Goal: Task Accomplishment & Management: Manage account settings

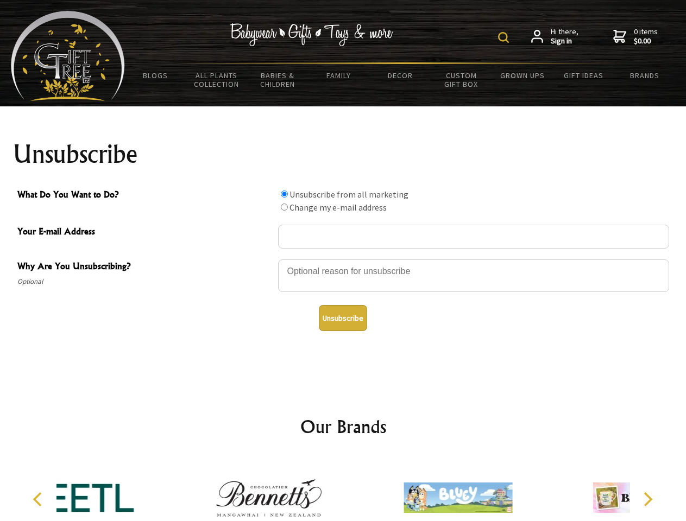
click at [505, 37] on img at bounding box center [503, 37] width 11 height 11
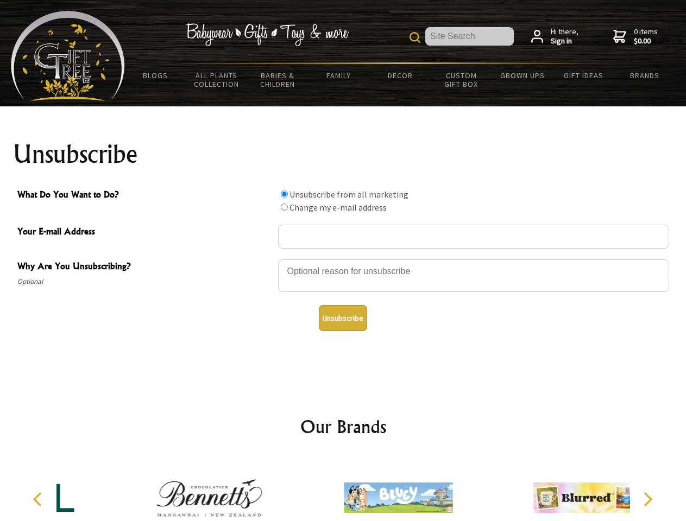
click at [343, 259] on div at bounding box center [473, 277] width 391 height 38
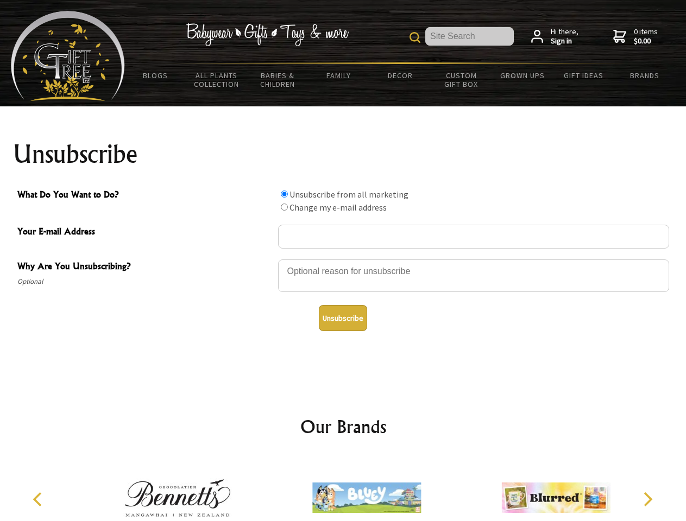
click at [284, 194] on input "What Do You Want to Do?" at bounding box center [284, 194] width 7 height 7
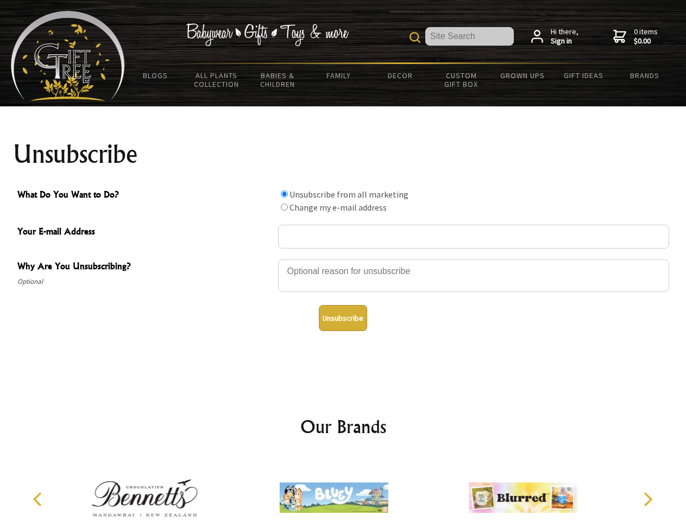
click at [284, 207] on input "What Do You Want to Do?" at bounding box center [284, 207] width 7 height 7
radio input "true"
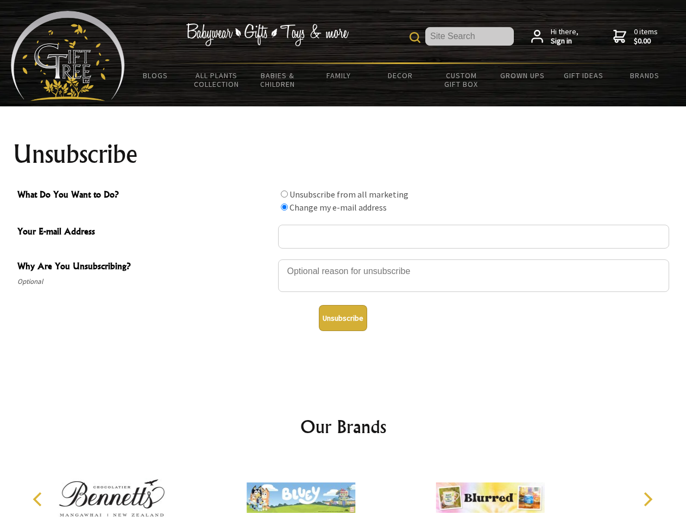
click at [343, 318] on button "Unsubscribe" at bounding box center [343, 318] width 48 height 26
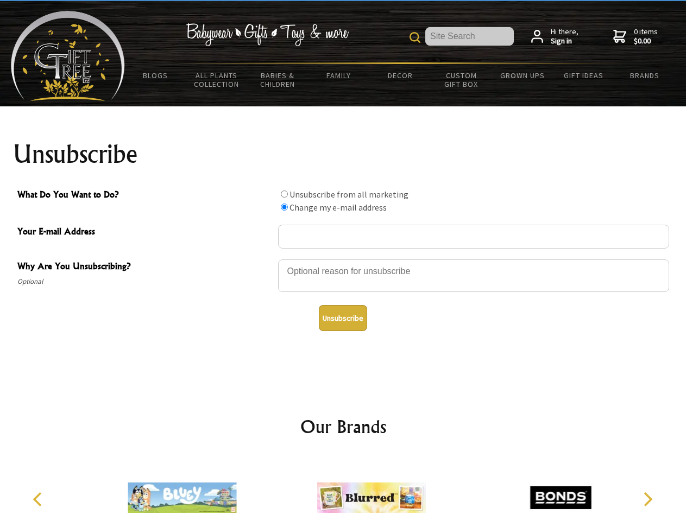
click at [343, 489] on img at bounding box center [371, 497] width 109 height 81
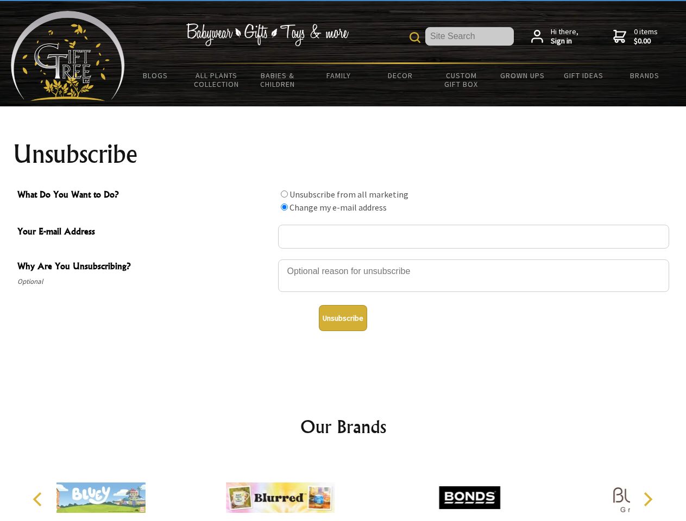
click at [39, 499] on icon "Previous" at bounding box center [38, 499] width 14 height 14
click at [647, 499] on icon "Next" at bounding box center [647, 499] width 14 height 14
